Goal: Transaction & Acquisition: Purchase product/service

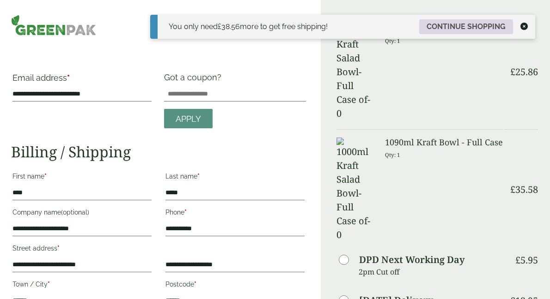
click at [486, 24] on link "Continue shopping" at bounding box center [466, 26] width 94 height 15
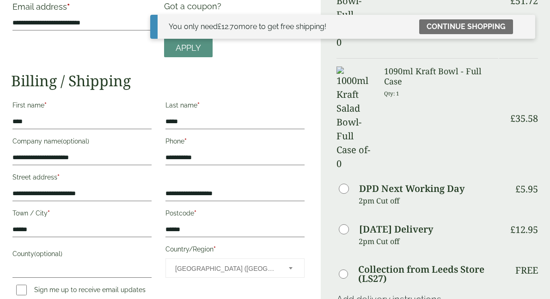
scroll to position [72, 0]
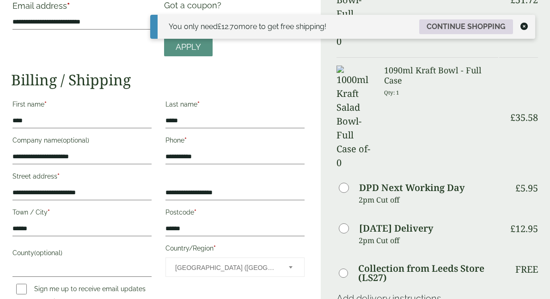
click at [451, 25] on link "Continue shopping" at bounding box center [466, 26] width 94 height 15
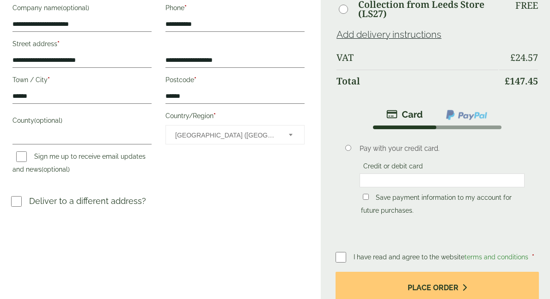
scroll to position [251, 0]
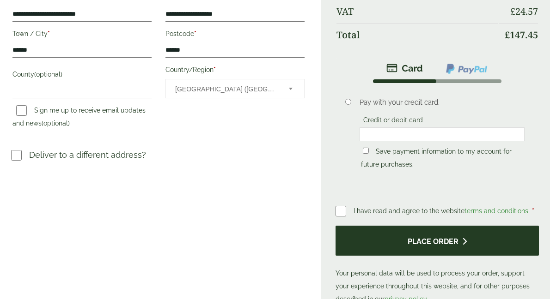
click at [422, 233] on button "Place order" at bounding box center [436, 241] width 203 height 30
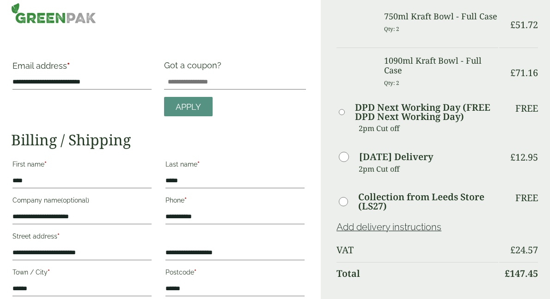
scroll to position [0, 0]
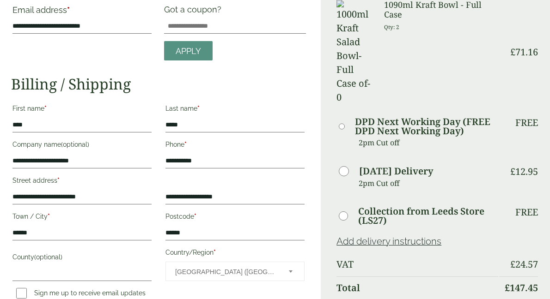
scroll to position [244, 0]
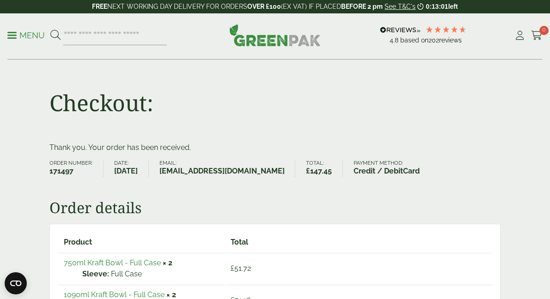
click at [16, 31] on link "Menu" at bounding box center [25, 34] width 37 height 9
click at [12, 36] on p "Menu" at bounding box center [25, 35] width 37 height 11
click at [15, 35] on span at bounding box center [11, 35] width 9 height 1
